Goal: Task Accomplishment & Management: Use online tool/utility

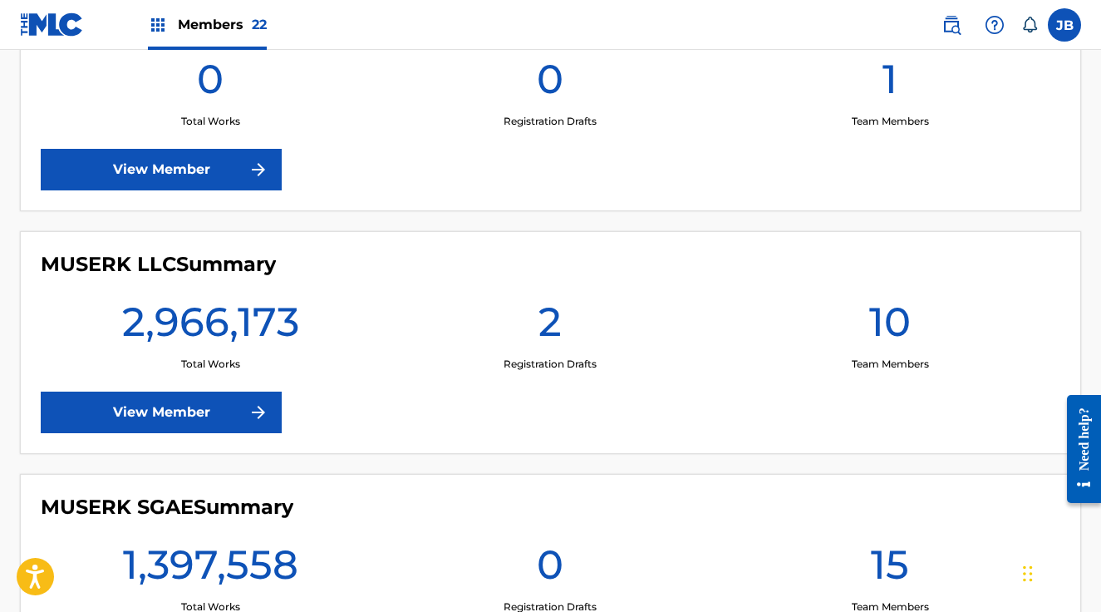
scroll to position [2254, 0]
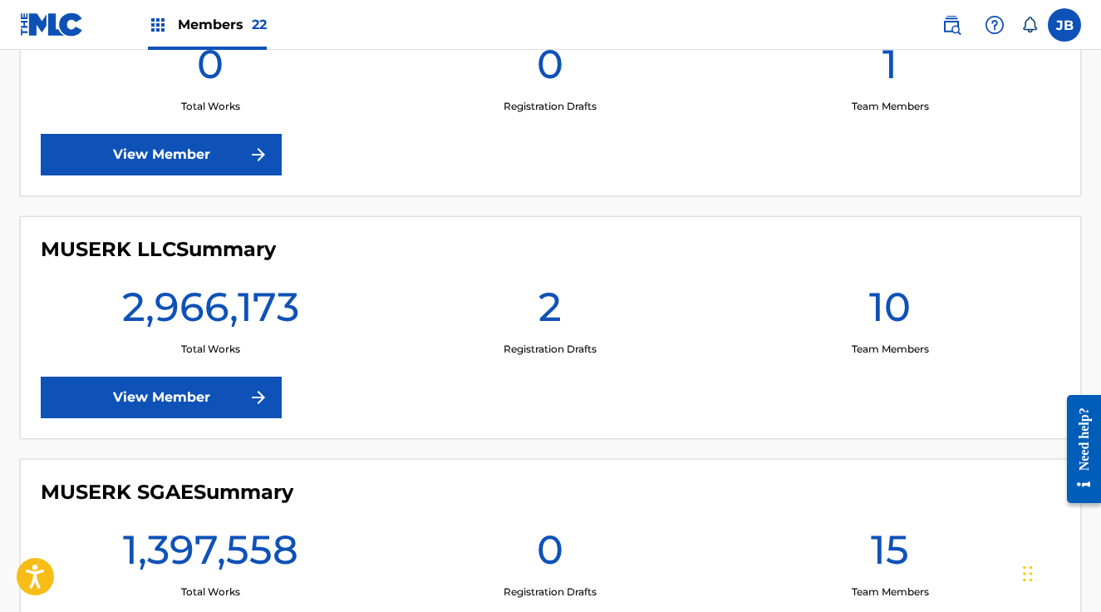
click at [218, 385] on link "View Member" at bounding box center [161, 398] width 241 height 42
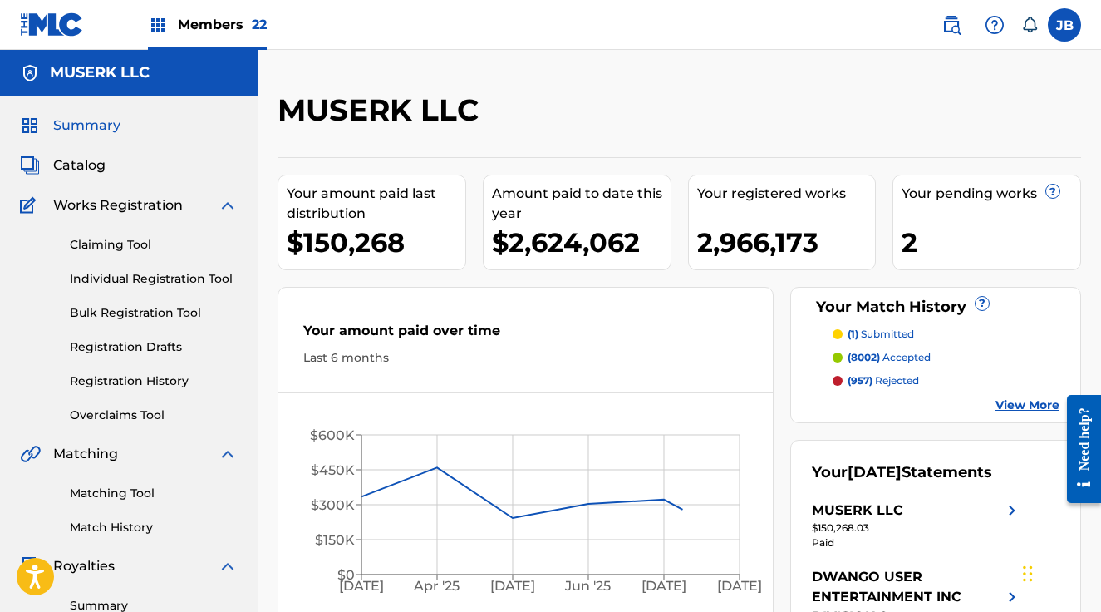
click at [81, 175] on span "Catalog" at bounding box center [79, 165] width 52 height 20
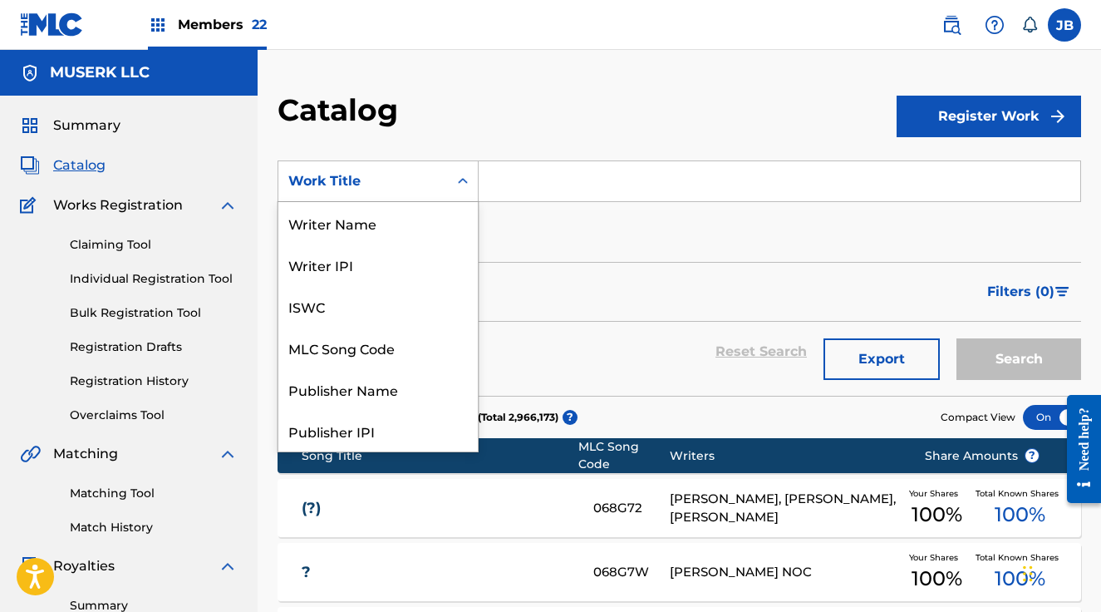
click at [446, 179] on div "Work Title" at bounding box center [363, 181] width 170 height 32
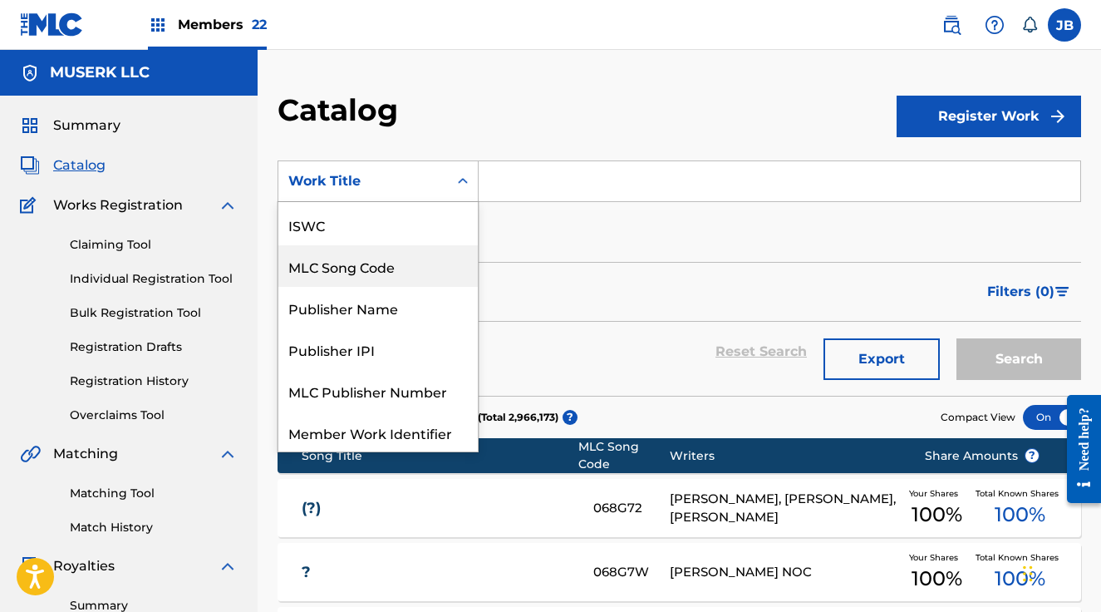
scroll to position [88, 0]
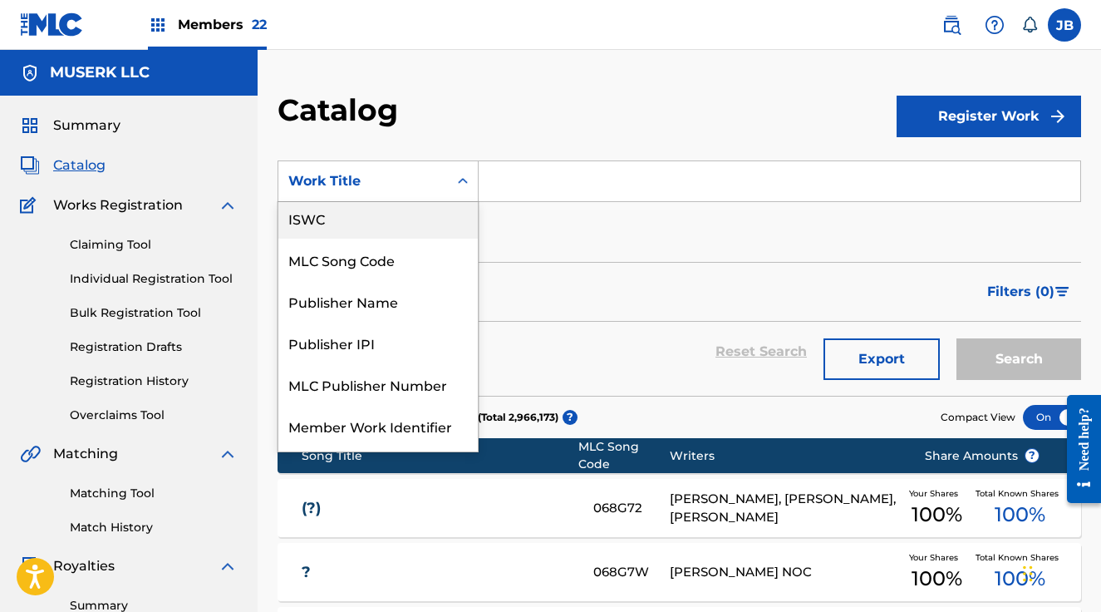
click at [382, 229] on div "ISWC" at bounding box center [377, 218] width 199 height 42
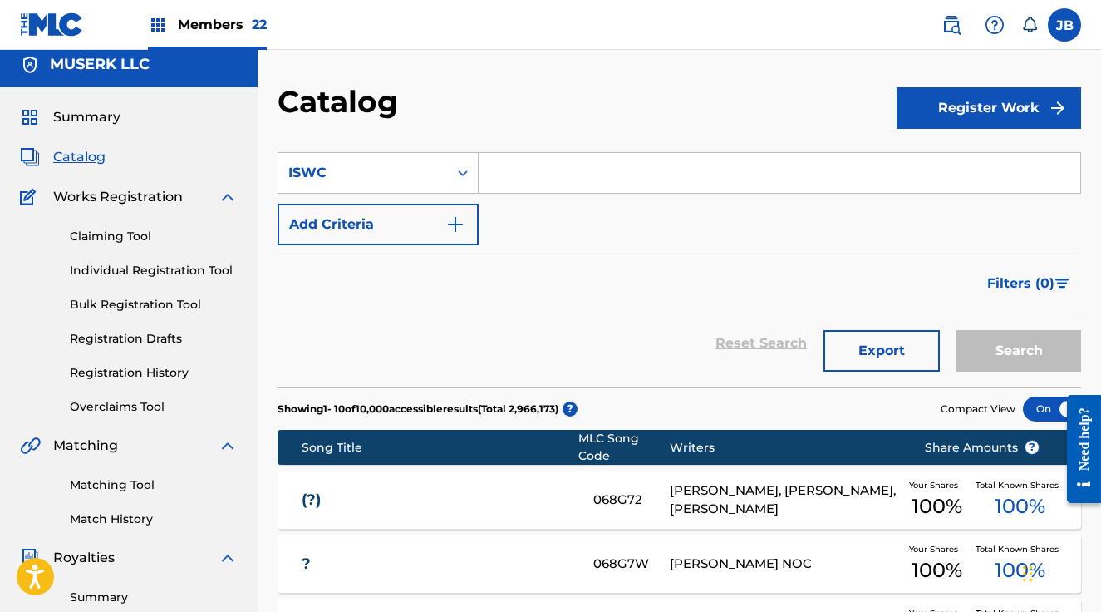
click at [523, 175] on input "Search Form" at bounding box center [780, 173] width 602 height 40
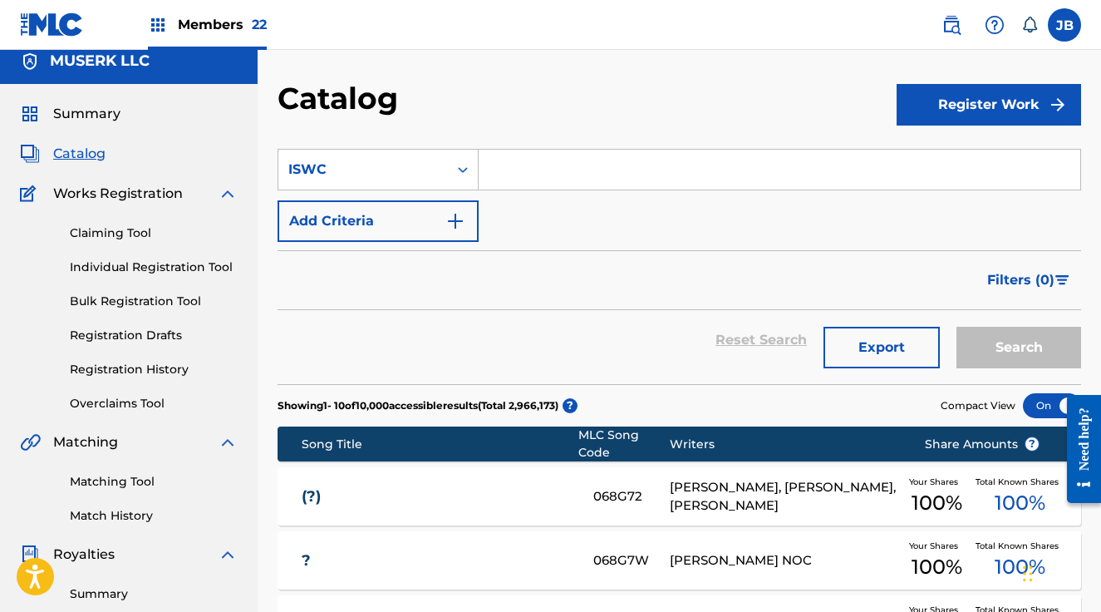
paste input "T1019260309"
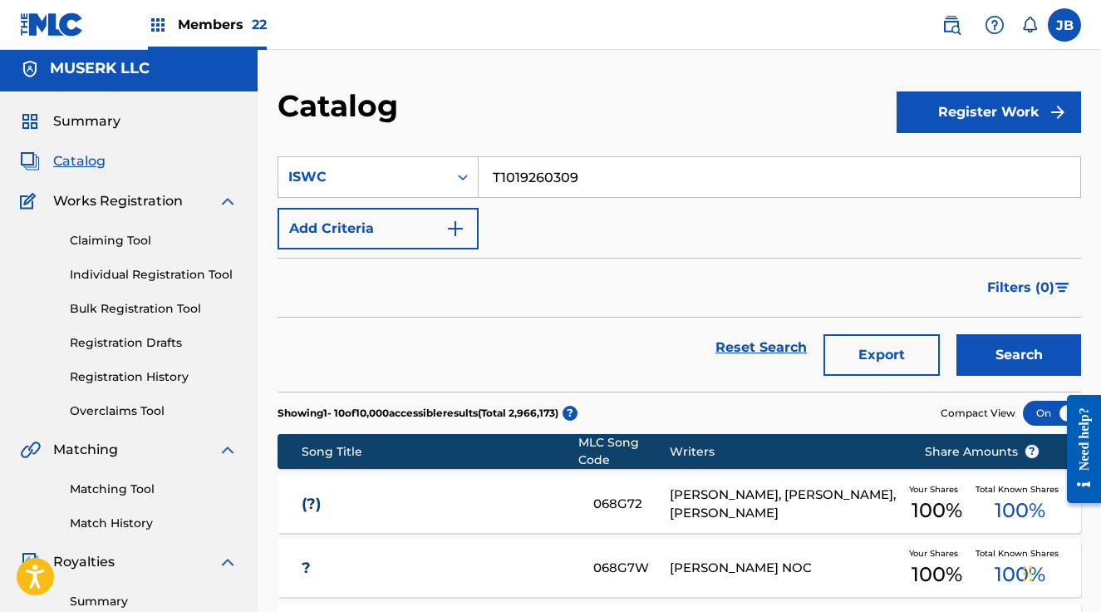
scroll to position [2, 0]
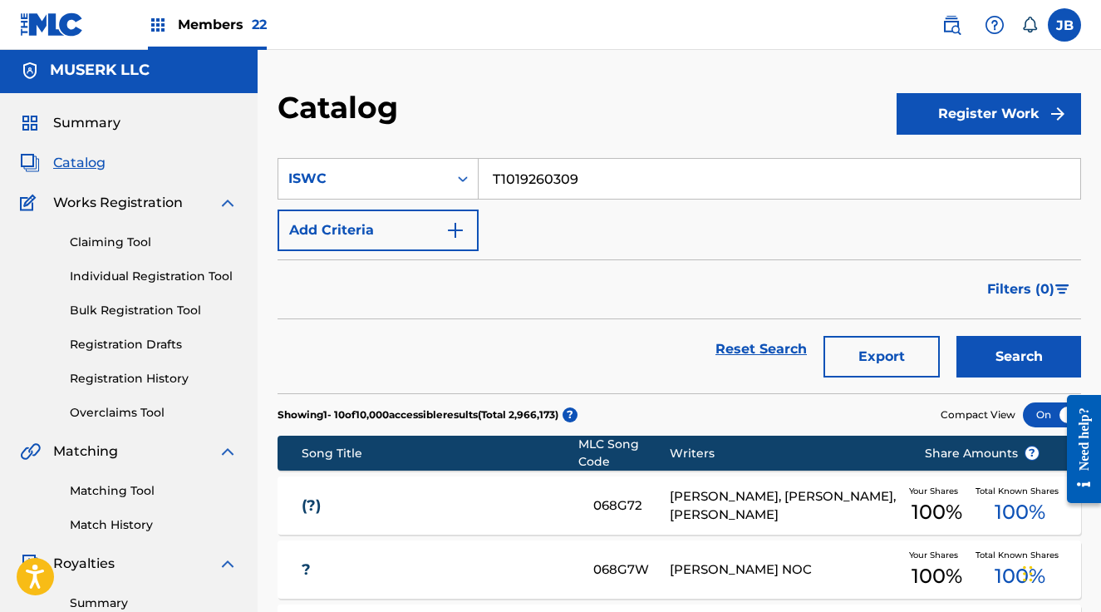
type input "T1019260309"
click at [957, 336] on button "Search" at bounding box center [1019, 357] width 125 height 42
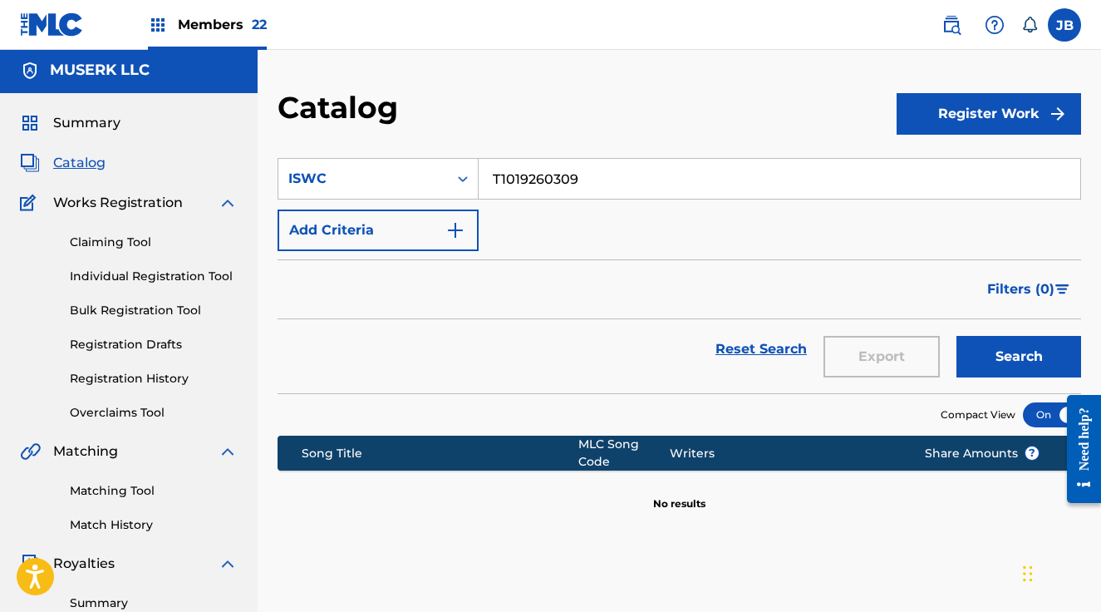
click at [129, 244] on link "Claiming Tool" at bounding box center [154, 242] width 168 height 17
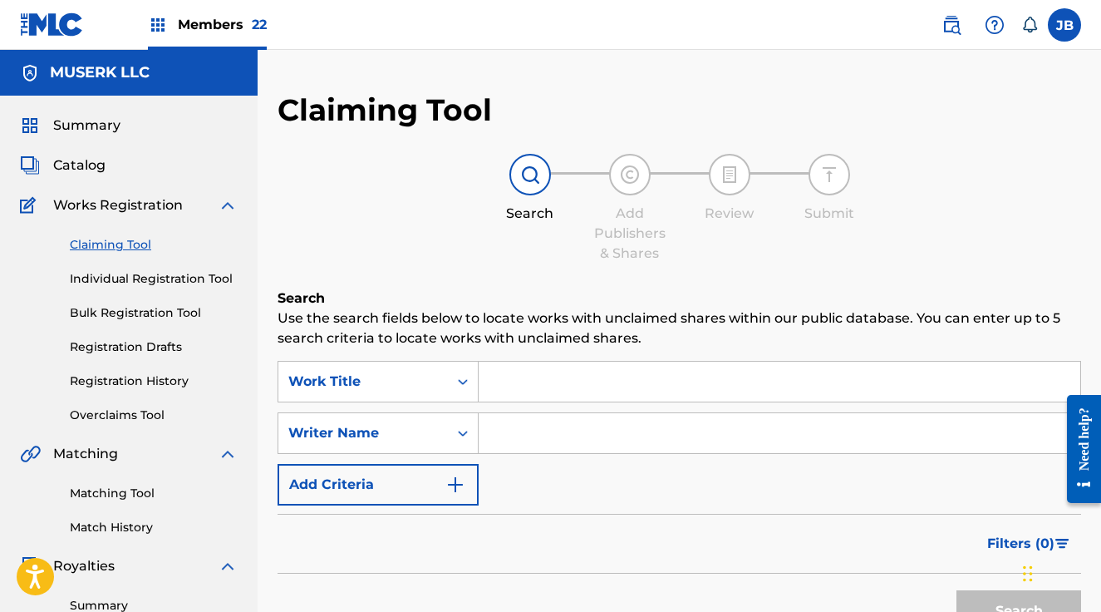
click at [539, 427] on input "Search Form" at bounding box center [780, 433] width 602 height 40
click at [508, 385] on input "Search Form" at bounding box center [780, 382] width 602 height 40
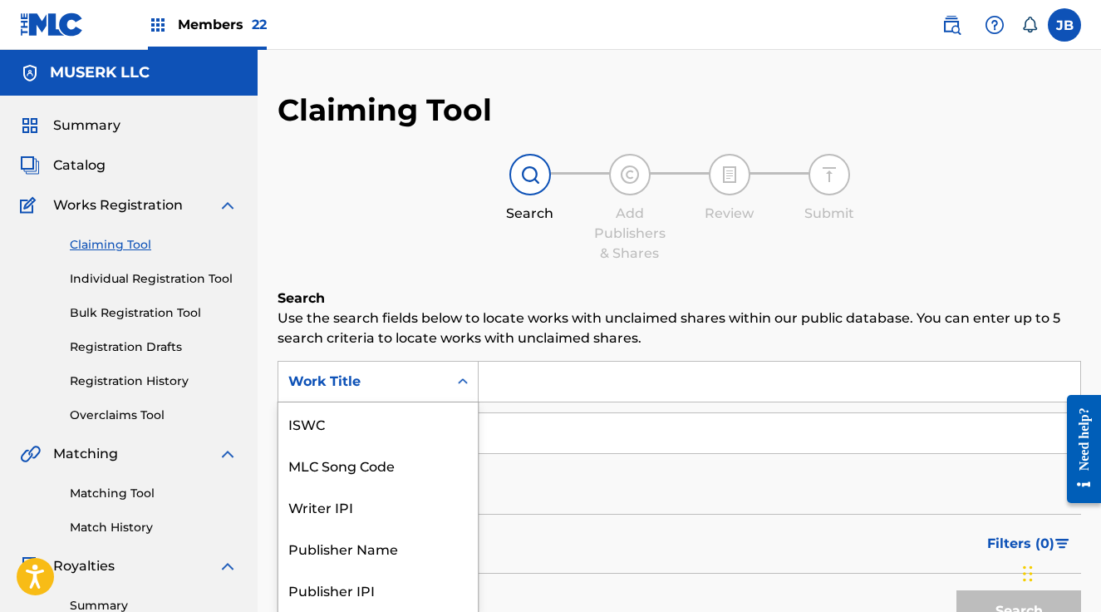
scroll to position [36, 0]
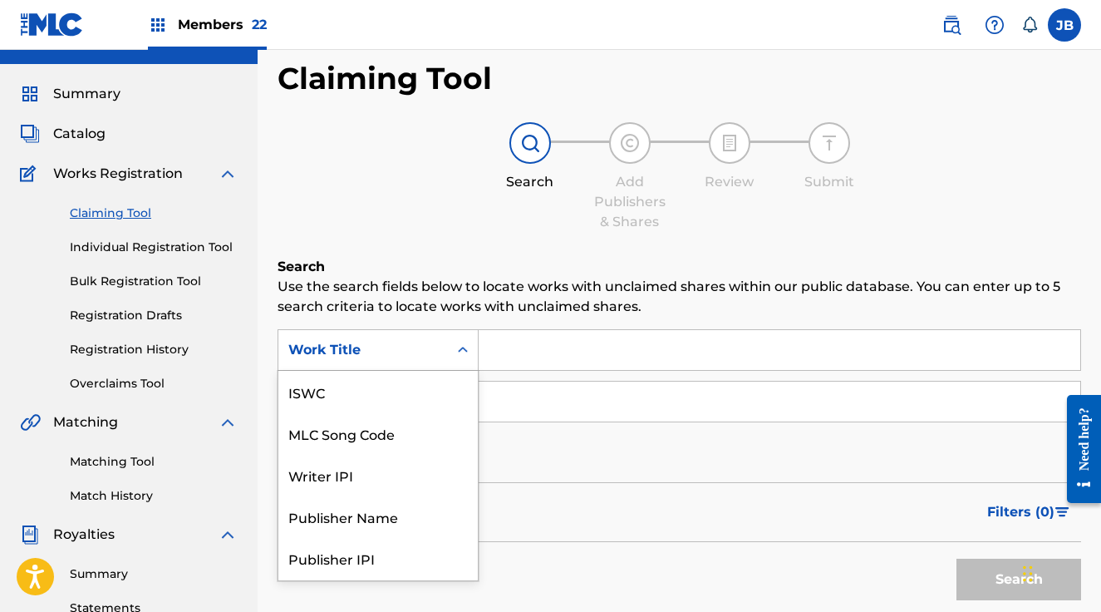
click at [468, 371] on div "Work Title selected, 7 of 7. 7 results available. Use Up and Down to choose opt…" at bounding box center [378, 350] width 201 height 42
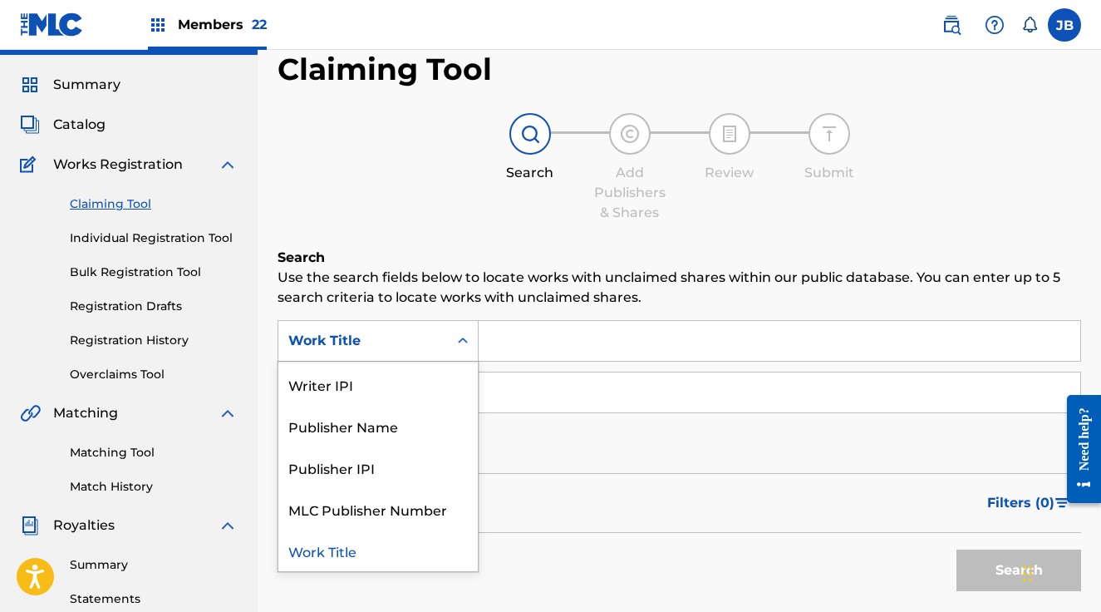
scroll to position [0, 0]
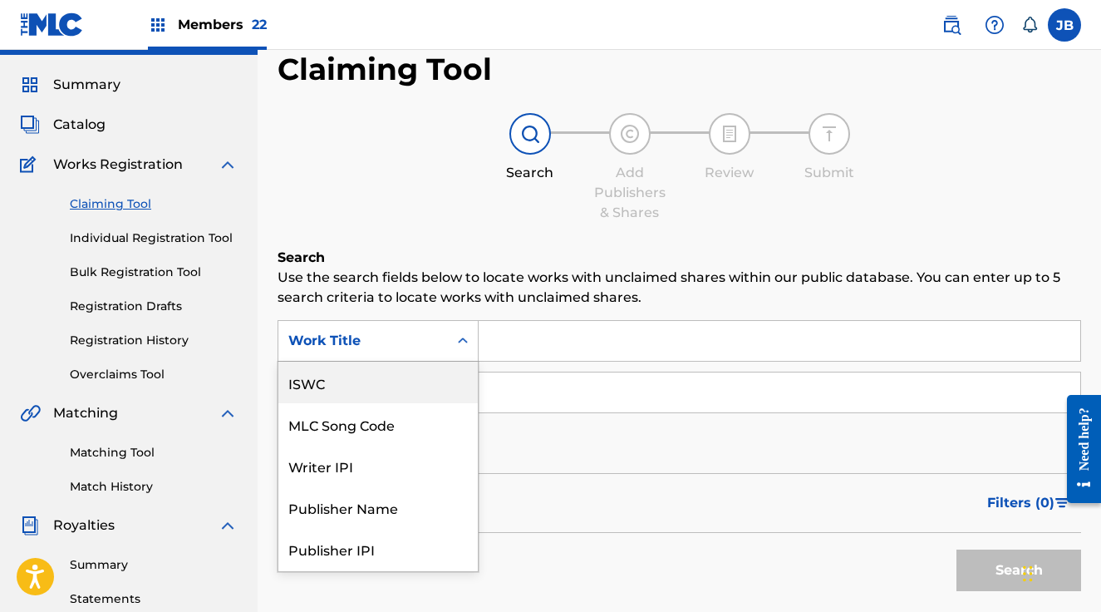
click at [363, 388] on div "ISWC" at bounding box center [377, 383] width 199 height 42
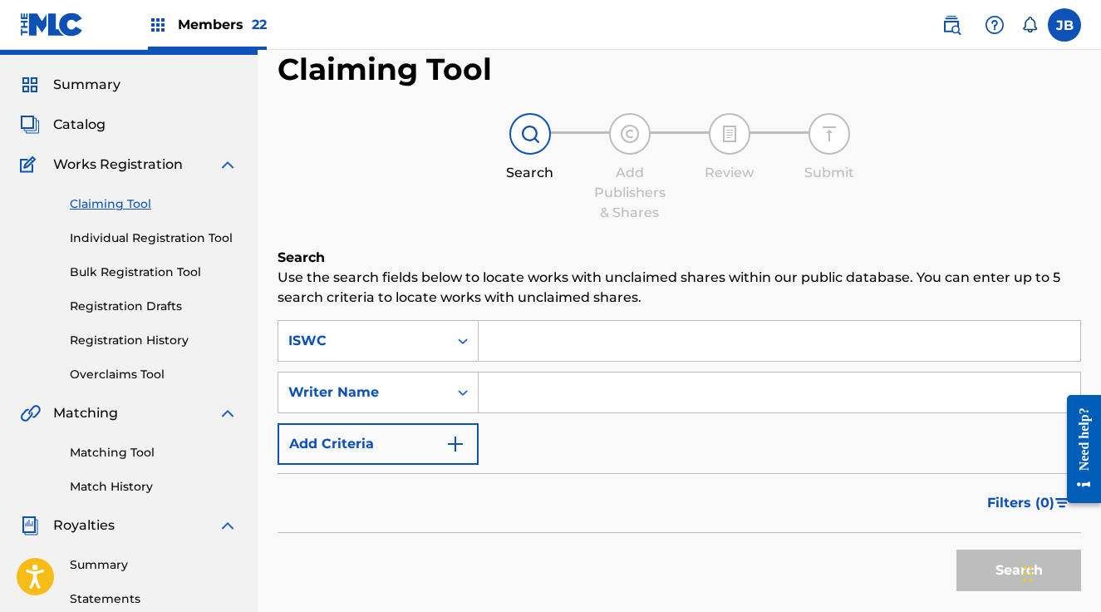
click at [564, 340] on input "Search Form" at bounding box center [780, 341] width 602 height 40
paste input "T1019260309"
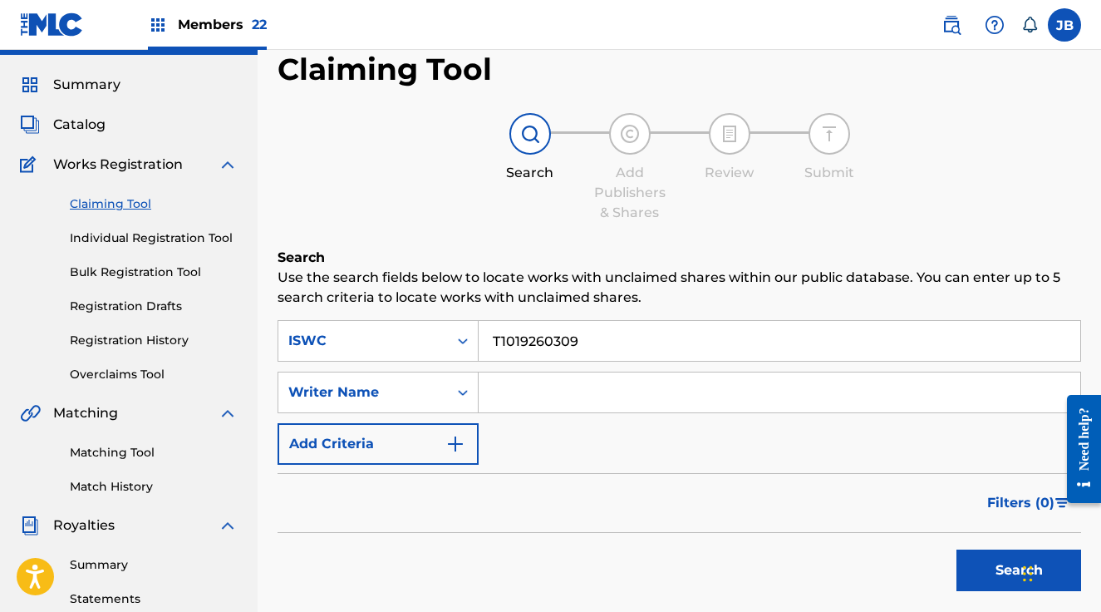
type input "T1019260309"
click at [972, 576] on button "Search" at bounding box center [1019, 570] width 125 height 42
